Goal: Transaction & Acquisition: Purchase product/service

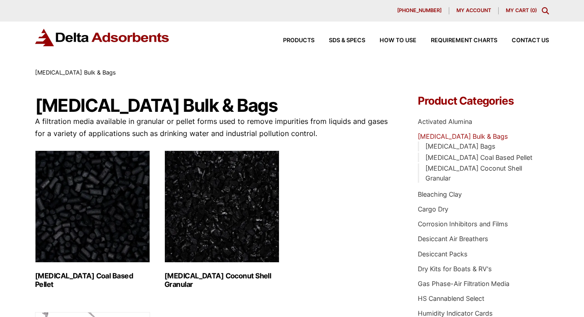
click at [472, 136] on link "[MEDICAL_DATA] Bulk & Bags" at bounding box center [463, 137] width 90 height 8
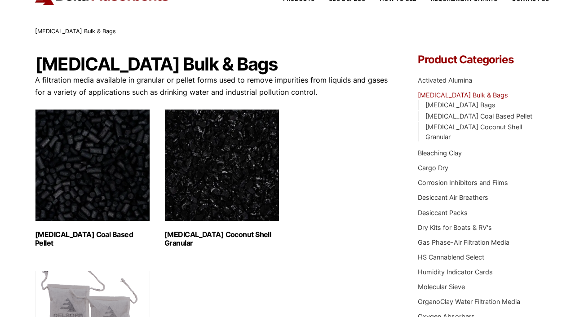
scroll to position [90, 0]
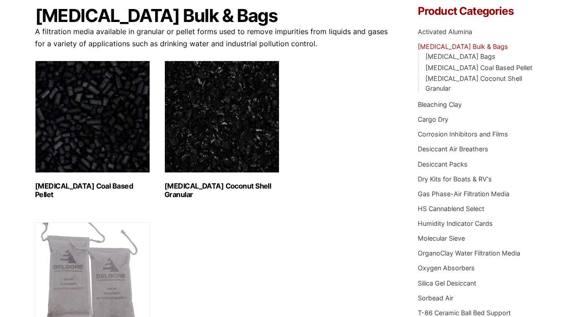
click at [75, 139] on img "Visit product category Activated Carbon Coal Based Pellet" at bounding box center [92, 117] width 115 height 112
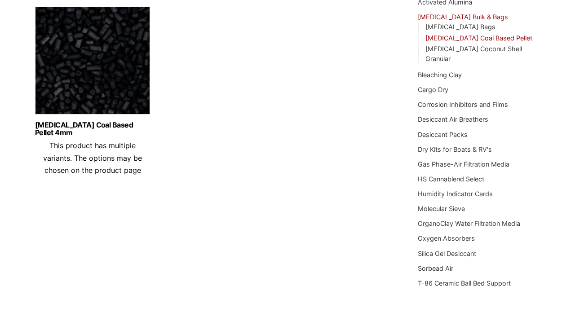
scroll to position [135, 0]
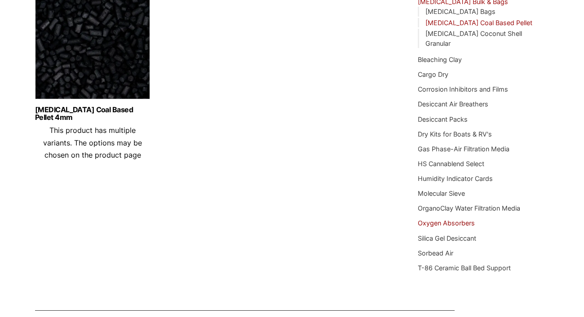
click at [455, 221] on link "Oxygen Absorbers" at bounding box center [446, 223] width 57 height 8
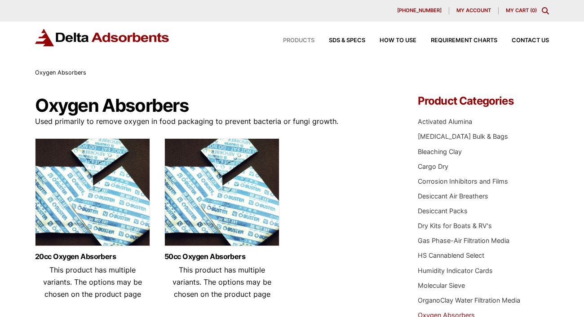
click at [300, 40] on span "Products" at bounding box center [298, 41] width 31 height 6
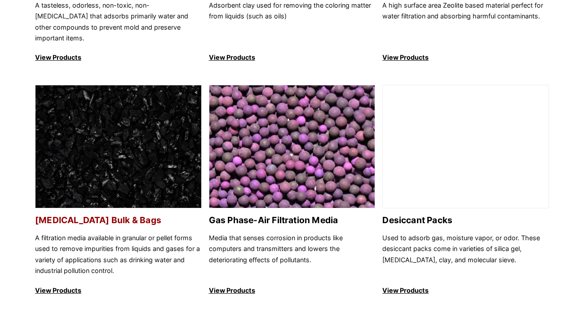
scroll to position [539, 0]
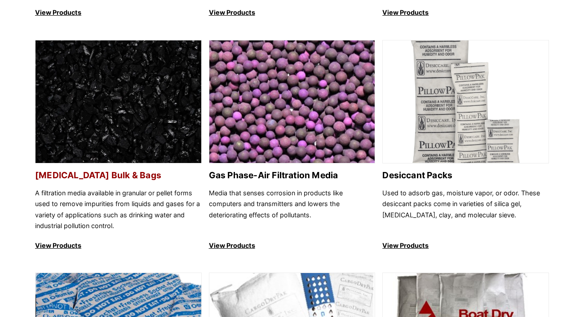
click at [146, 112] on img at bounding box center [119, 102] width 166 height 124
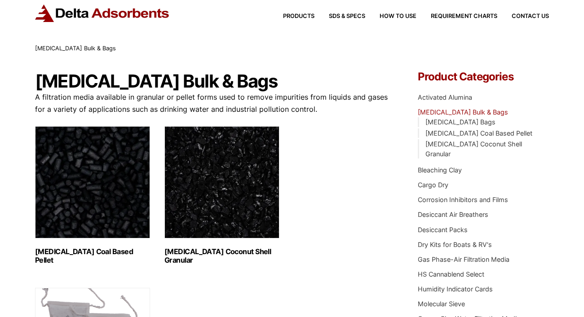
scroll to position [45, 0]
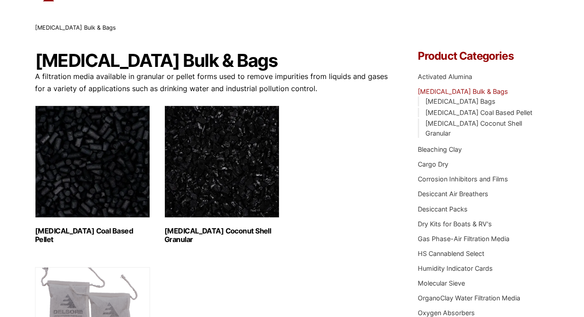
click at [95, 166] on img "Visit product category Activated Carbon Coal Based Pellet" at bounding box center [92, 162] width 115 height 112
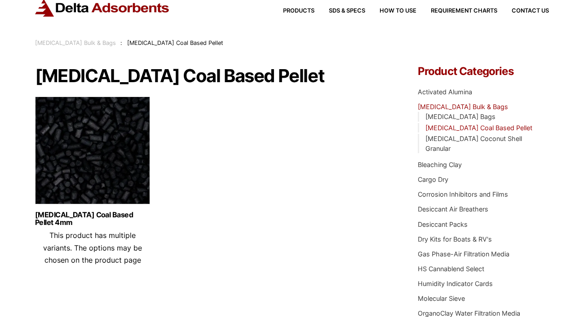
scroll to position [45, 0]
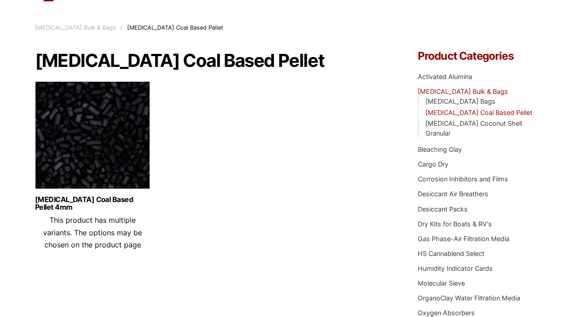
click at [74, 123] on img at bounding box center [92, 137] width 115 height 112
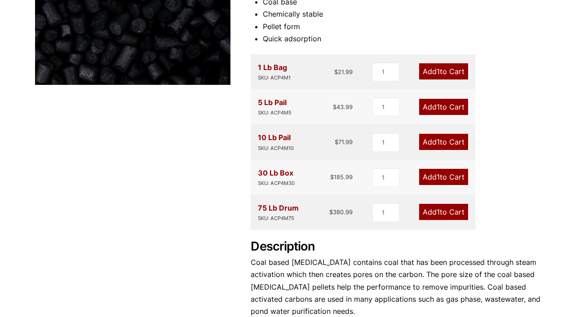
scroll to position [180, 0]
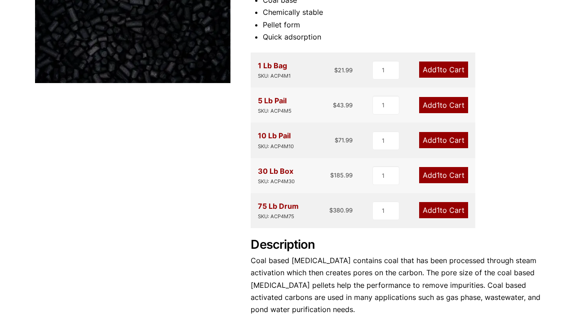
click at [440, 136] on link "Add 1 to Cart" at bounding box center [443, 140] width 49 height 16
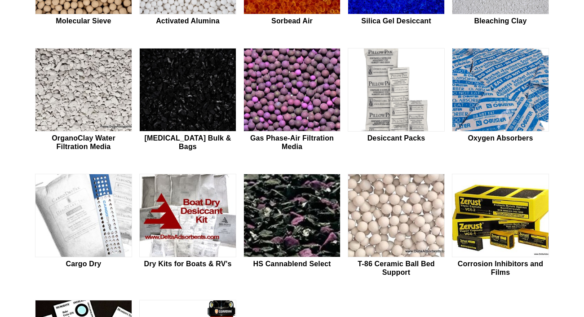
scroll to position [360, 0]
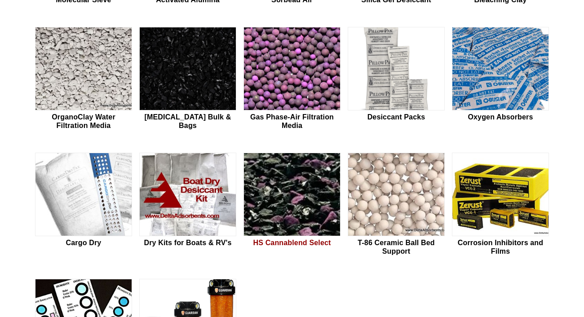
click at [300, 209] on img at bounding box center [292, 195] width 96 height 84
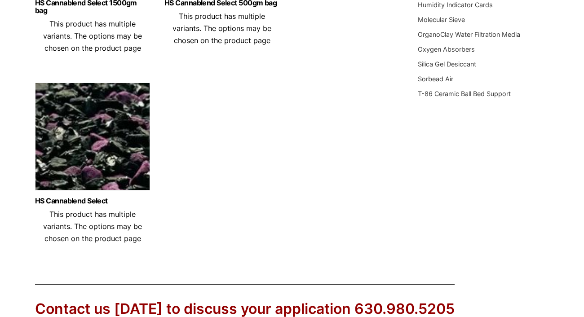
scroll to position [315, 0]
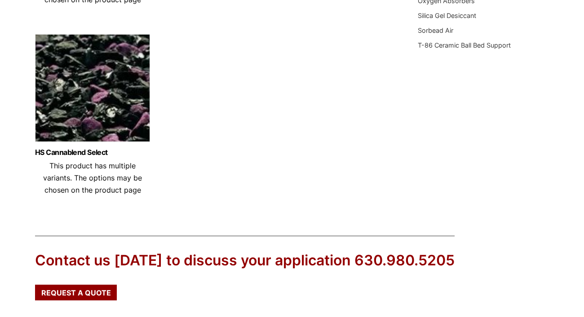
click at [84, 82] on img at bounding box center [92, 90] width 115 height 112
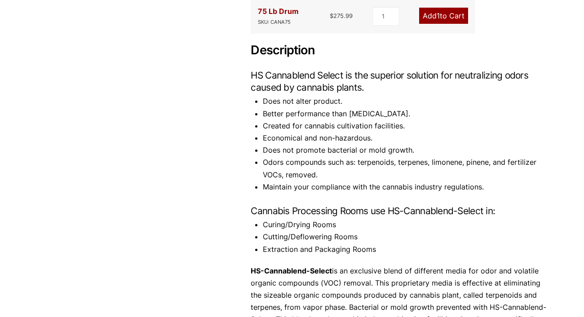
scroll to position [225, 0]
